Goal: Information Seeking & Learning: Learn about a topic

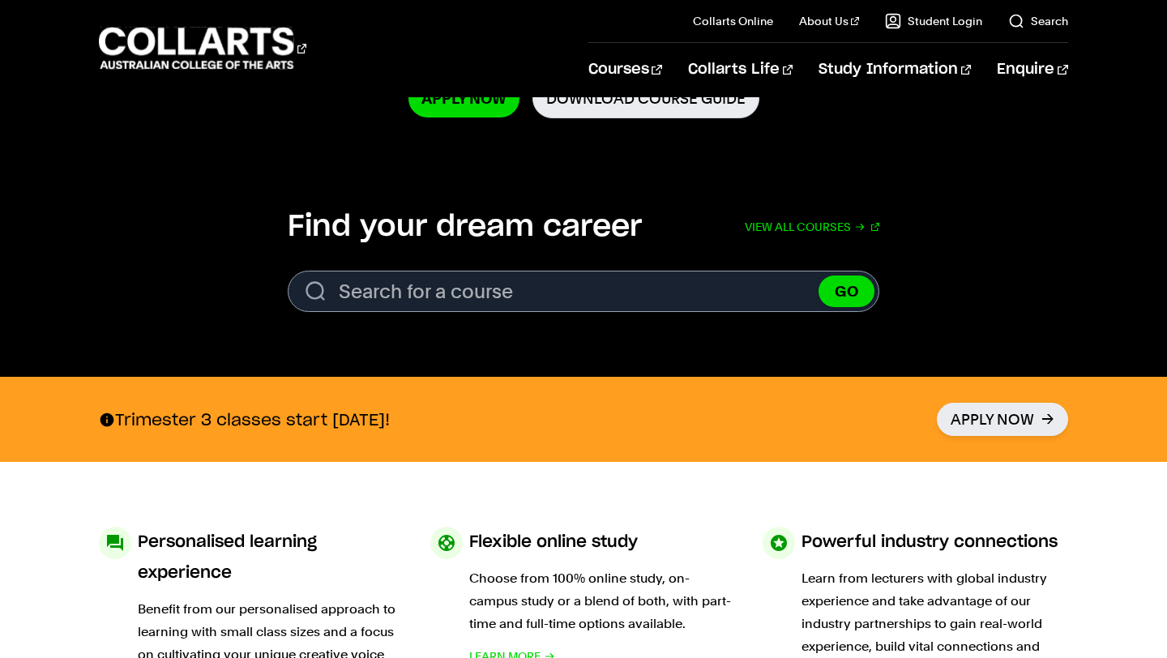
scroll to position [436, 0]
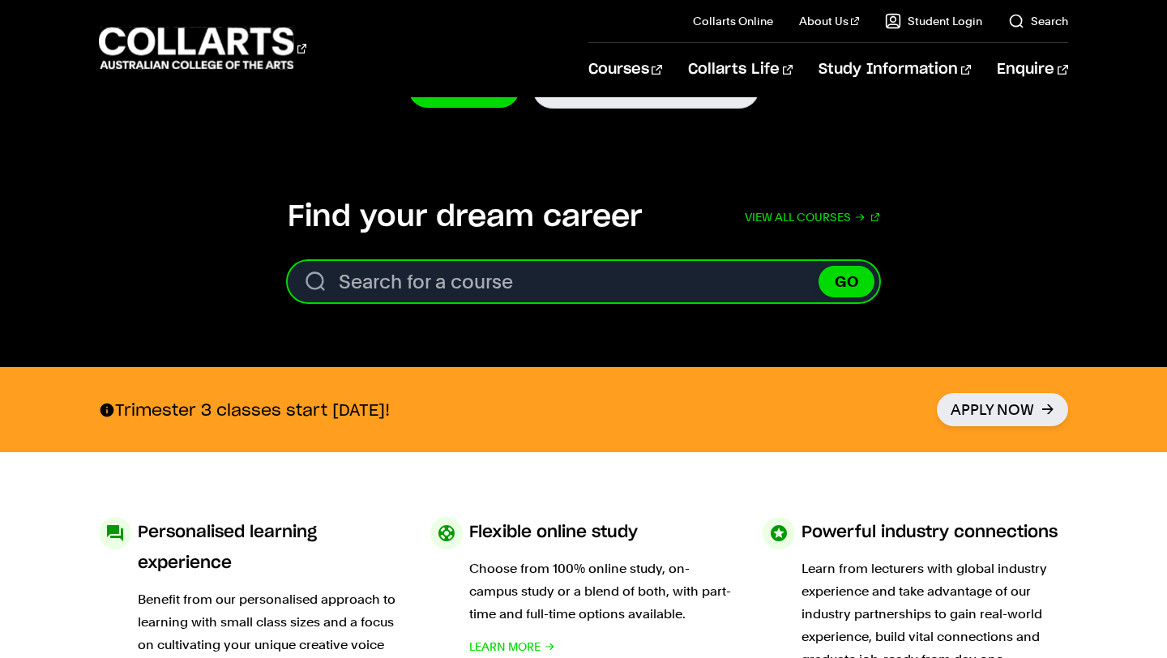
click at [496, 286] on input "Search for a course" at bounding box center [583, 281] width 591 height 41
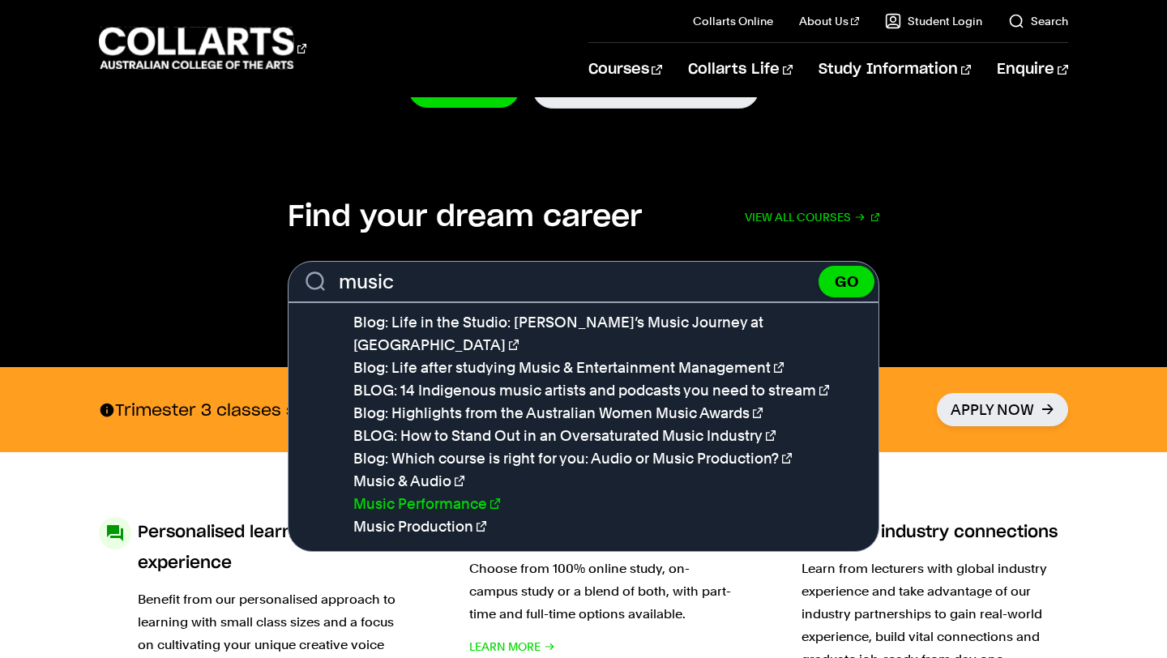
click at [412, 495] on link "Music Performance" at bounding box center [426, 503] width 147 height 17
type input "Music Performance"
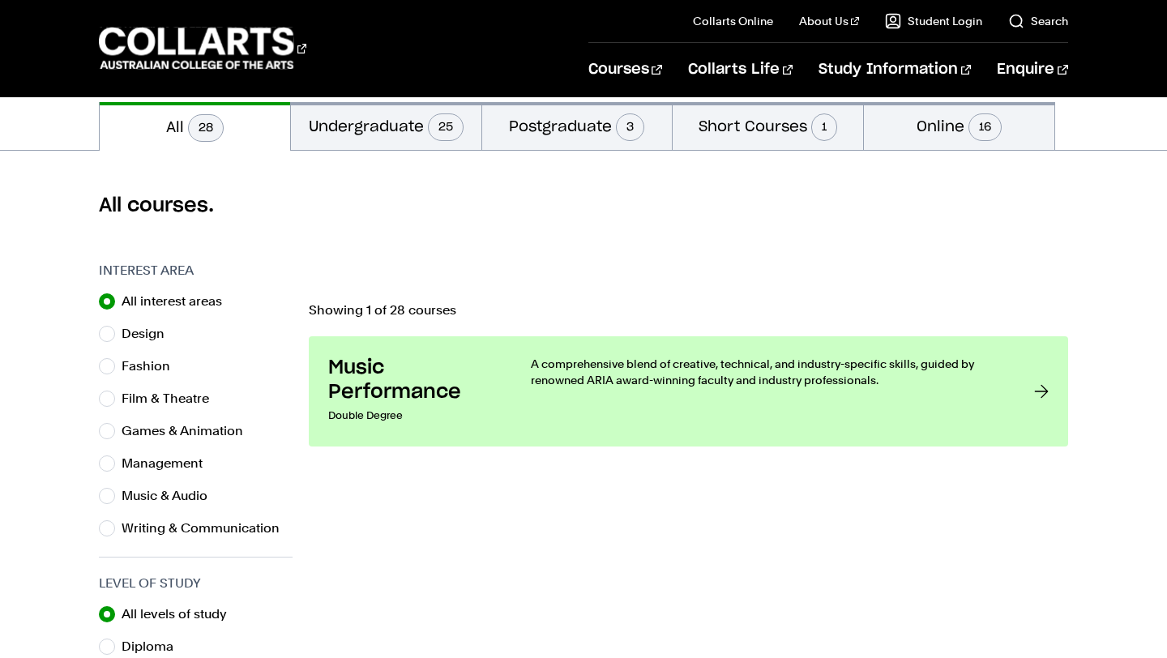
scroll to position [358, 0]
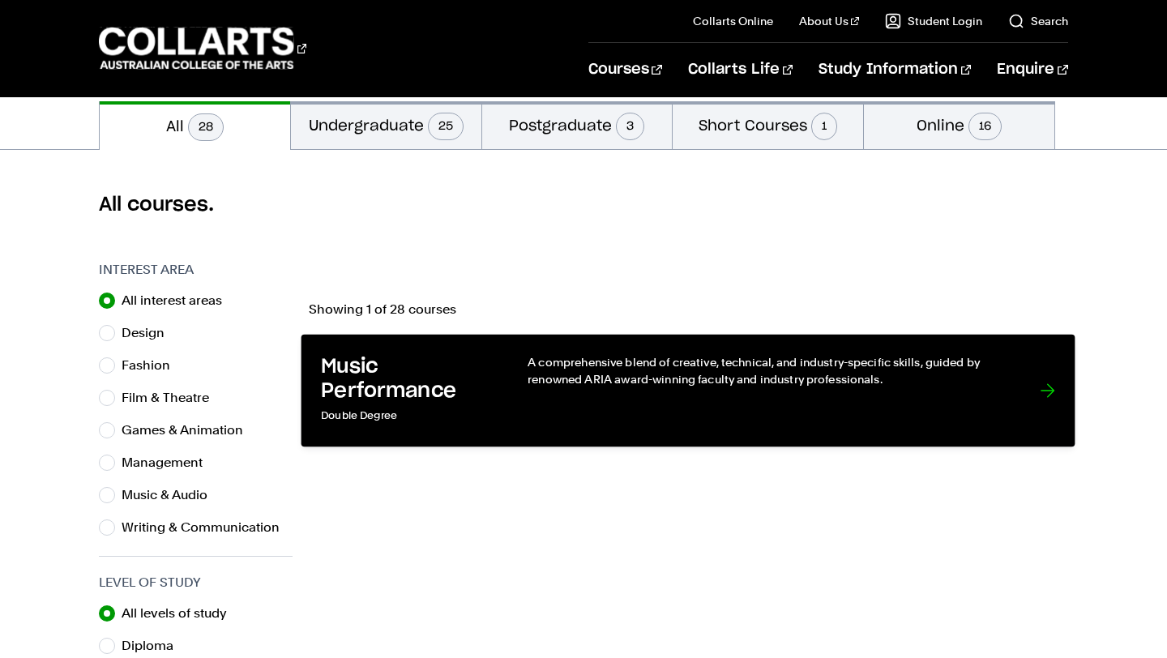
click at [586, 422] on div "A comprehensive blend of creative, technical, and industry-specific skills, gui…" at bounding box center [768, 390] width 480 height 73
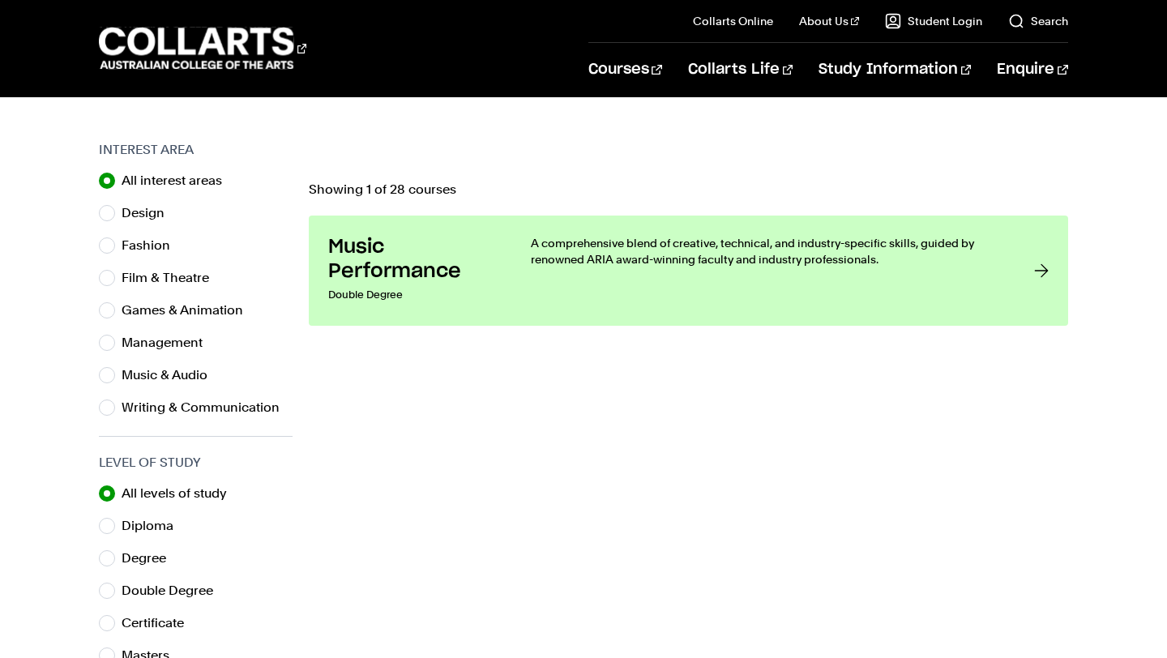
scroll to position [488, 0]
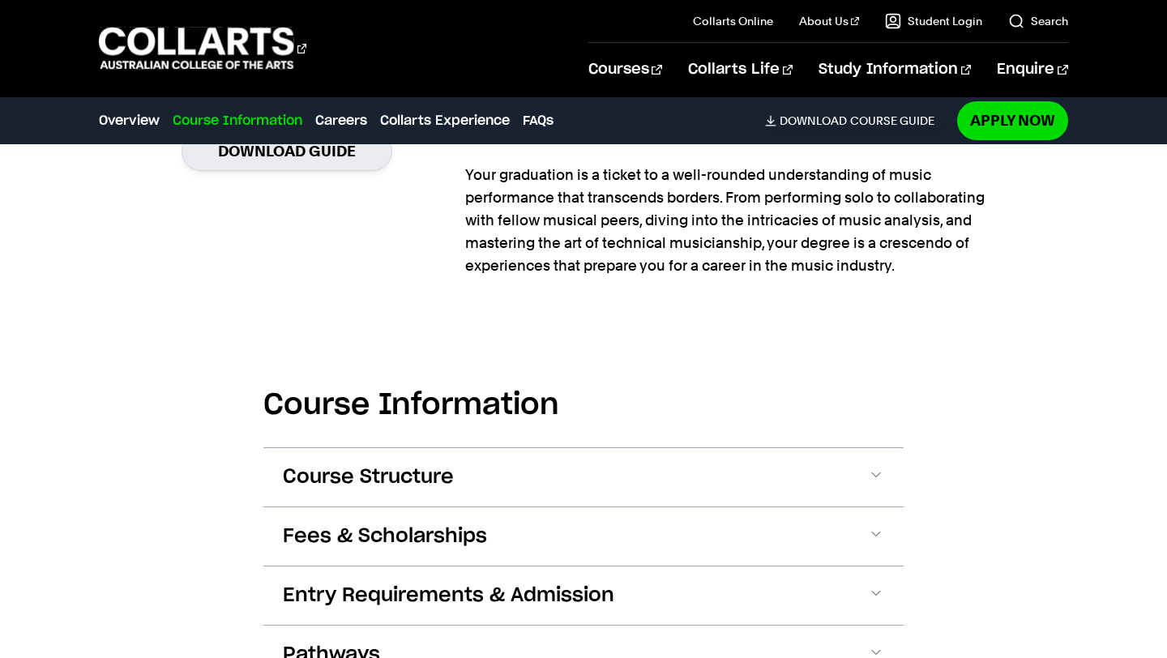
scroll to position [1286, 0]
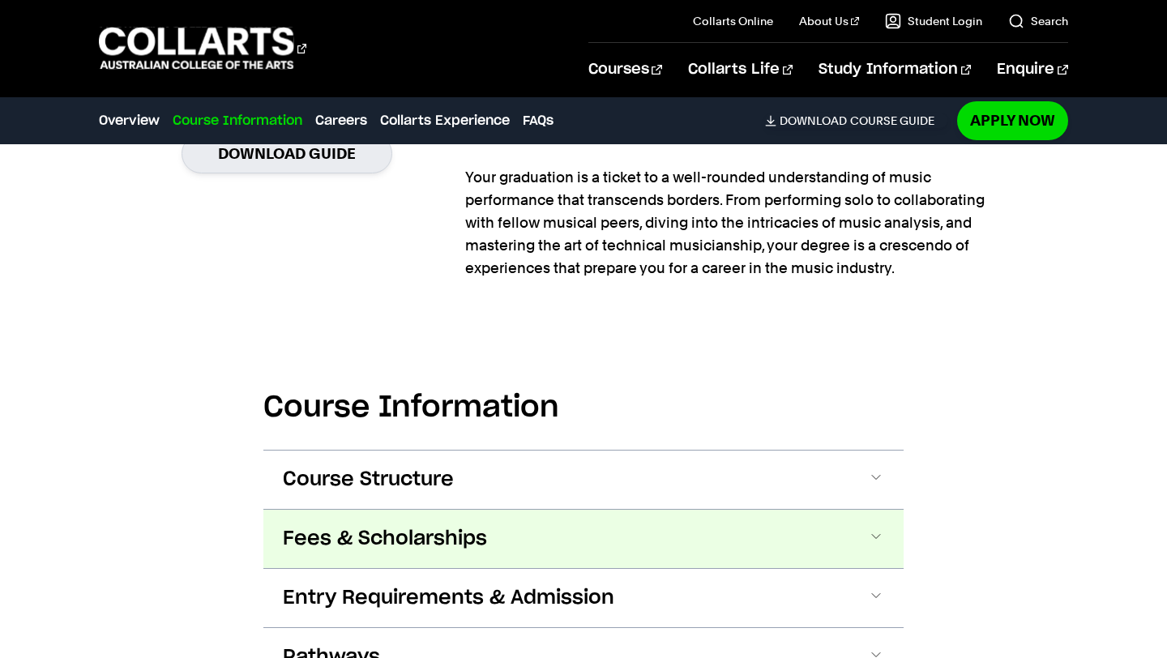
click at [873, 545] on span at bounding box center [876, 538] width 16 height 21
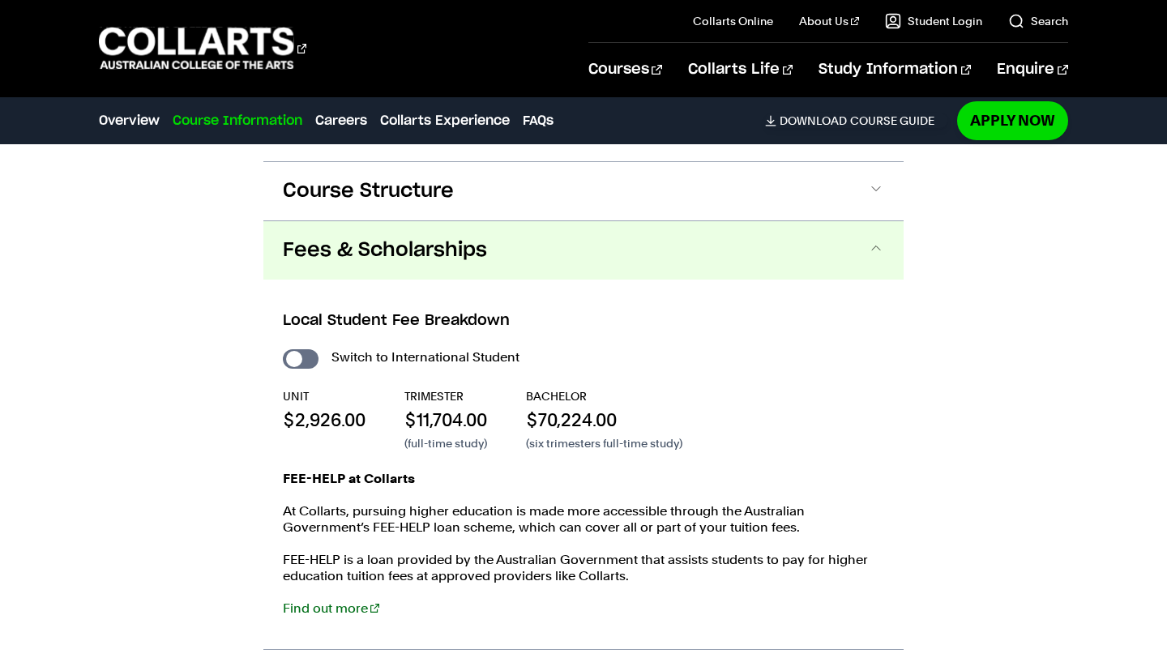
scroll to position [1572, 0]
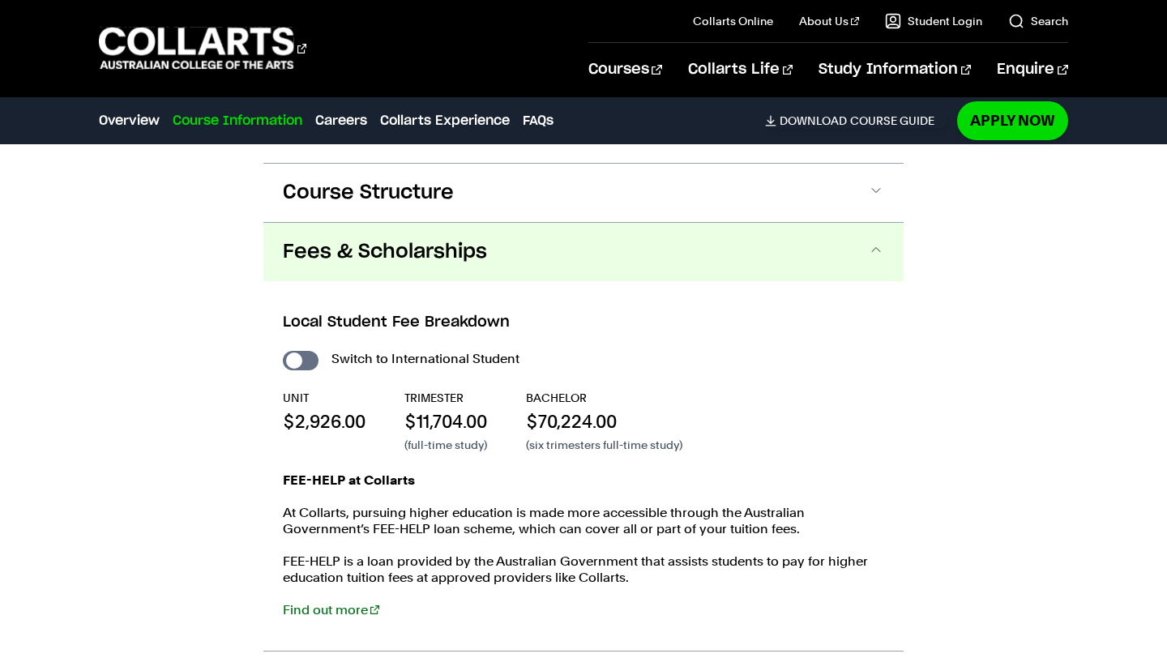
click at [868, 245] on span at bounding box center [876, 251] width 16 height 21
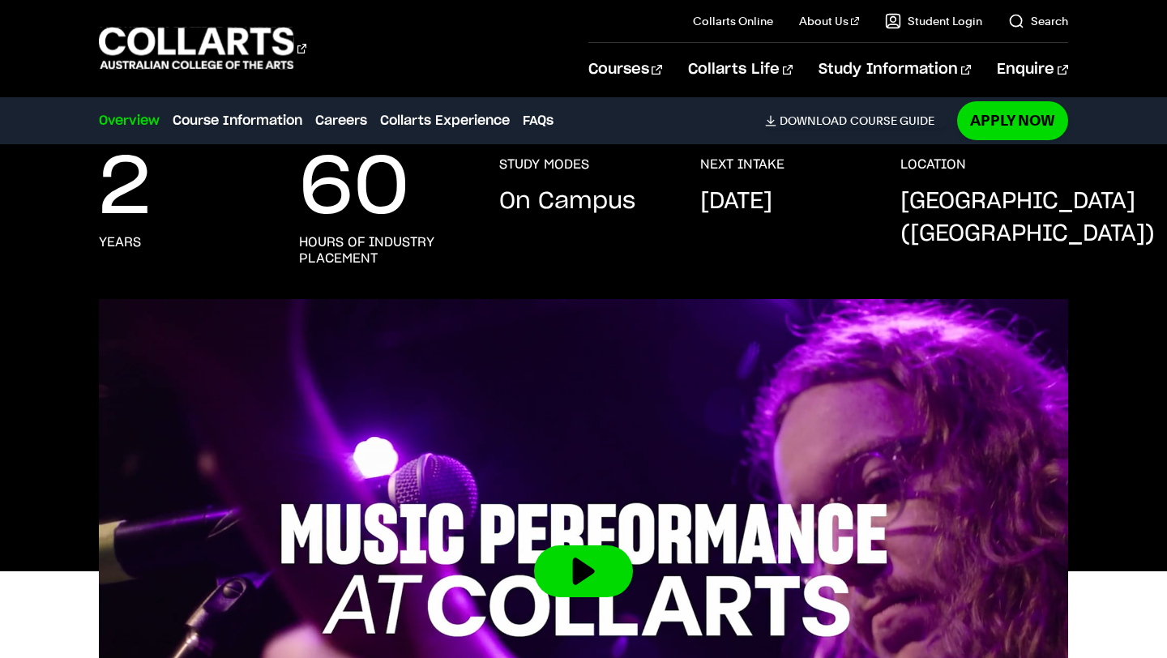
scroll to position [0, 0]
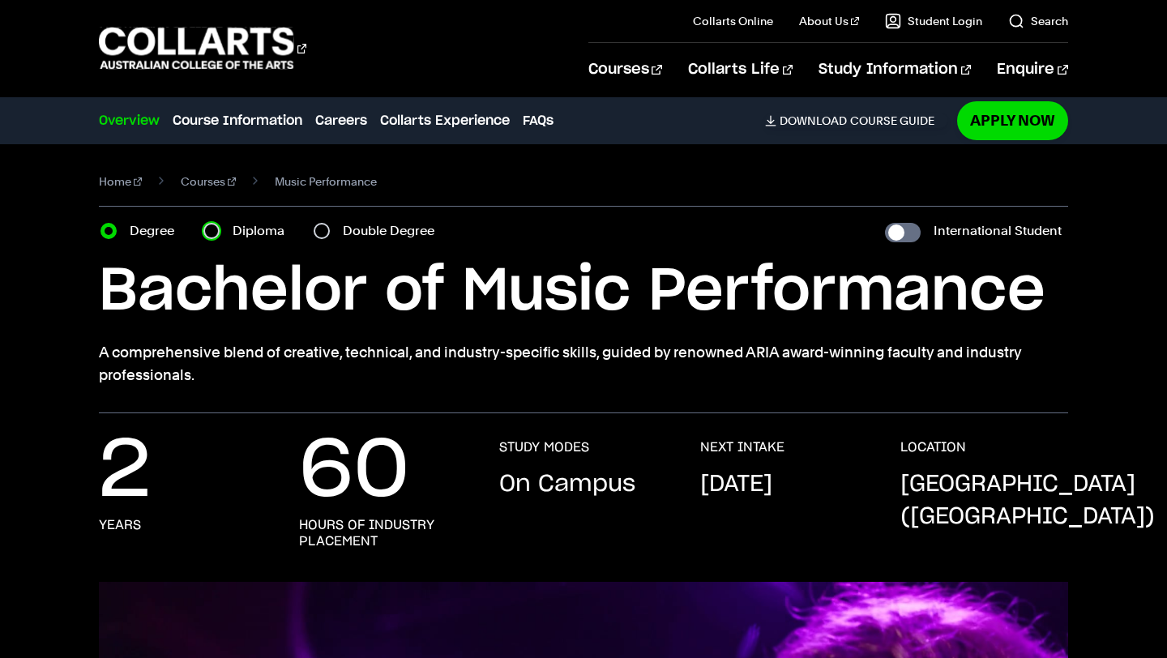
click at [213, 224] on input "Diploma" at bounding box center [211, 231] width 16 height 16
radio input "true"
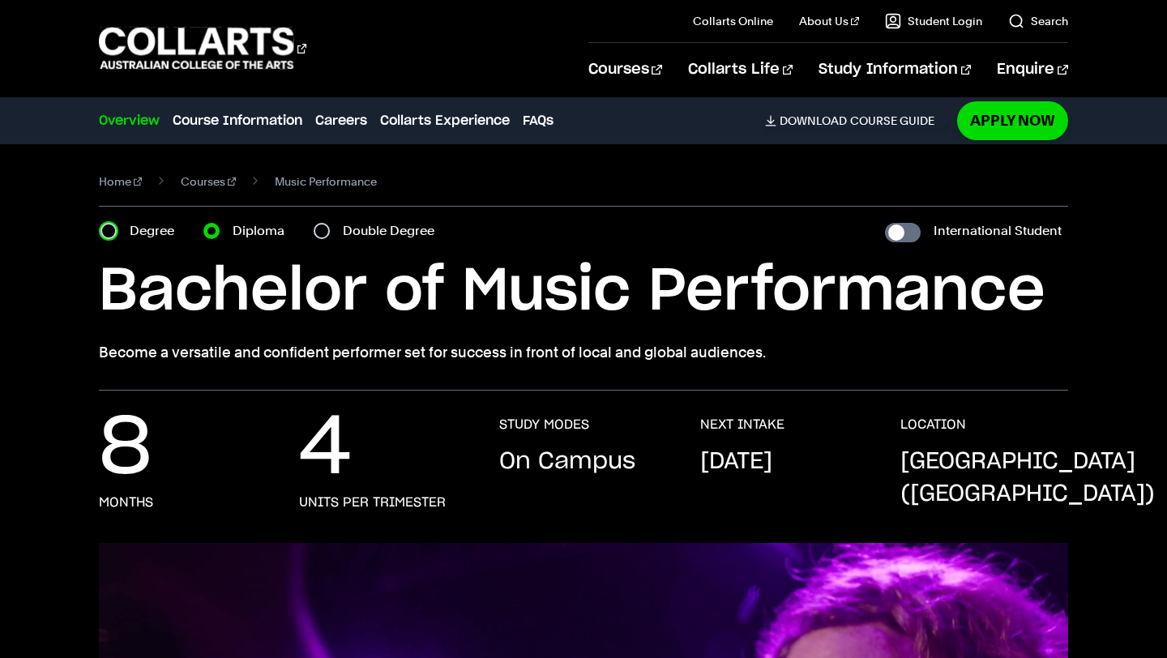
click at [109, 231] on input "Degree" at bounding box center [108, 231] width 16 height 16
radio input "true"
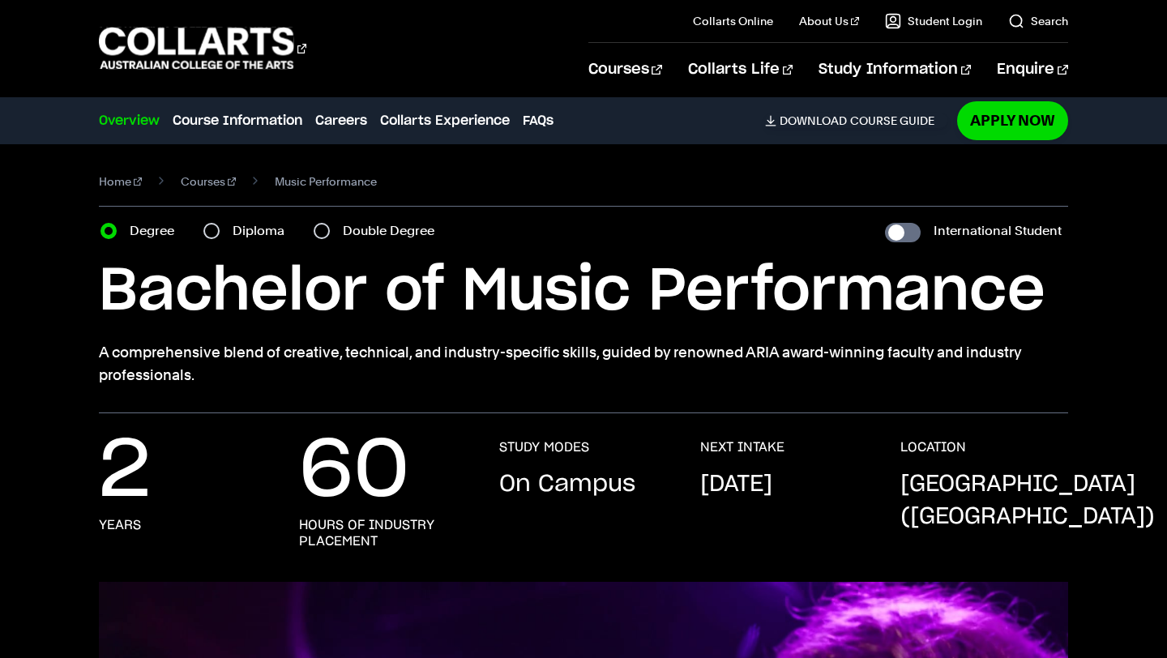
click at [331, 235] on div "Double Degree" at bounding box center [378, 231] width 130 height 23
click at [325, 232] on input "Double Degree" at bounding box center [321, 231] width 16 height 16
radio input "true"
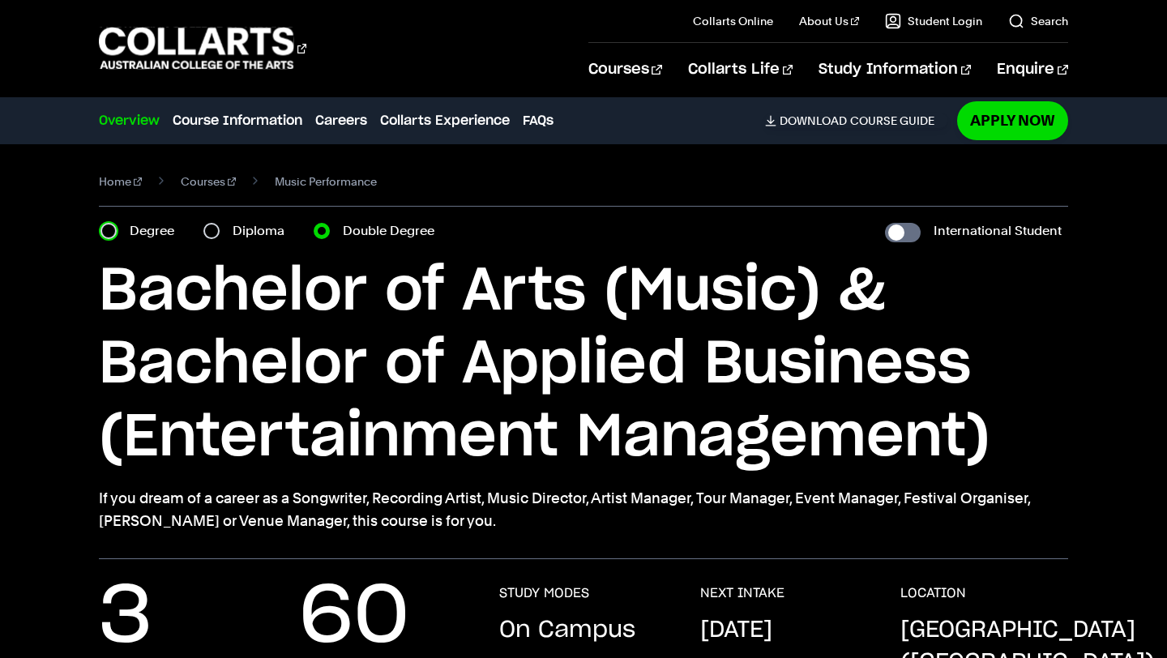
click at [110, 233] on input "Degree" at bounding box center [108, 231] width 16 height 16
radio input "true"
